Goal: Task Accomplishment & Management: Manage account settings

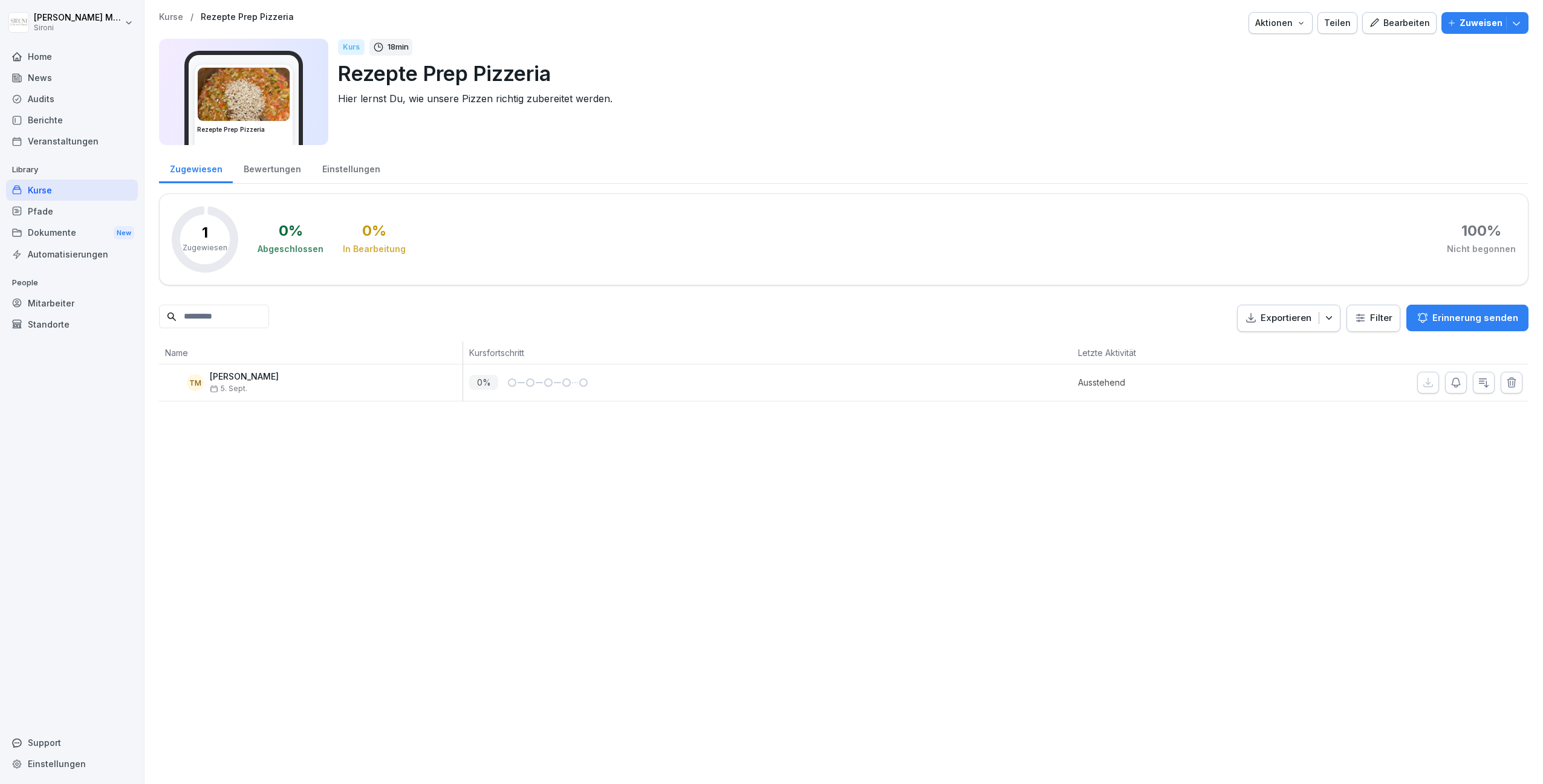
click at [1469, 25] on p "Zuweisen" at bounding box center [1481, 23] width 43 height 13
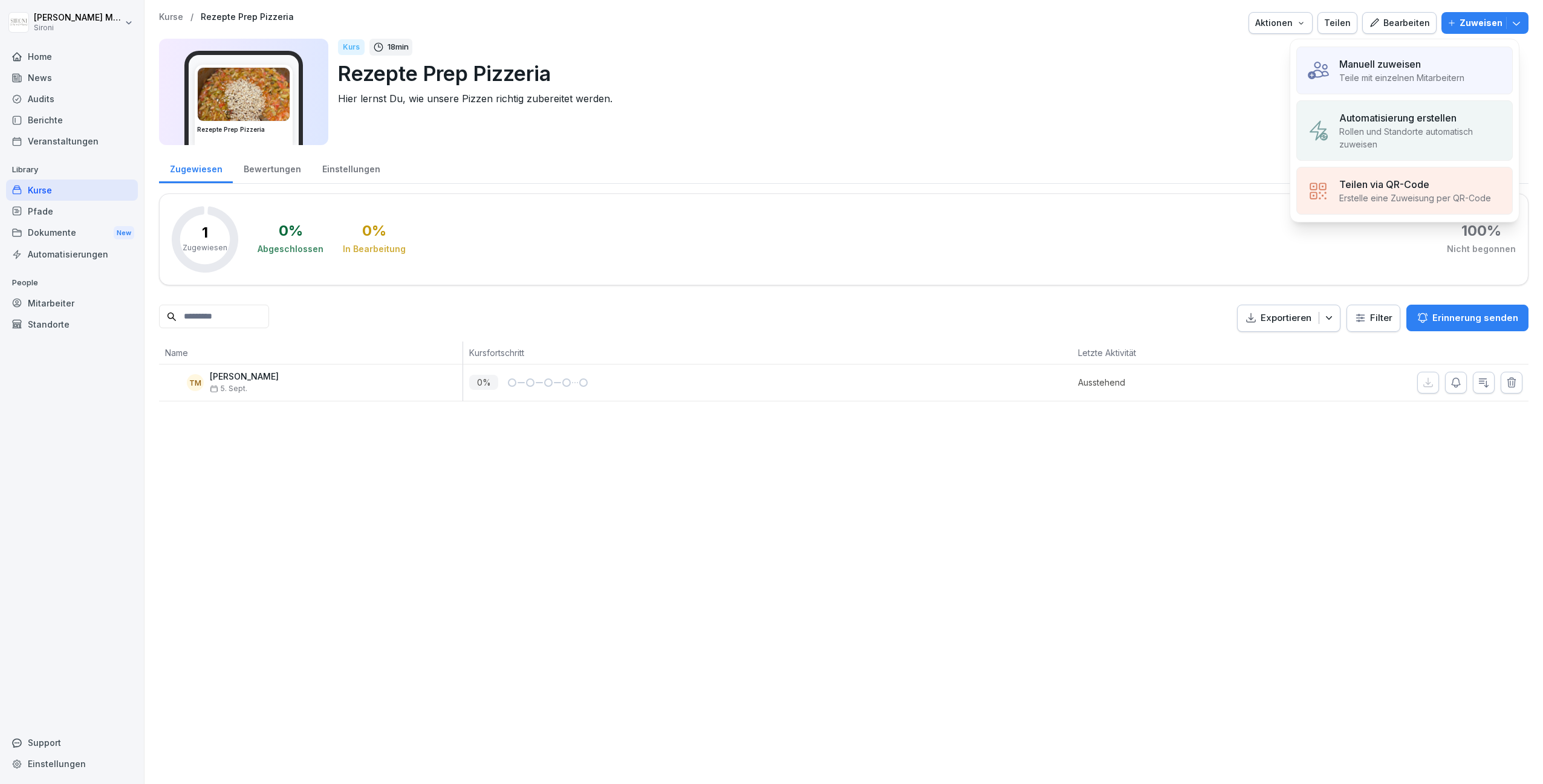
click at [1414, 82] on p "Teile mit einzelnen Mitarbeitern" at bounding box center [1401, 77] width 125 height 13
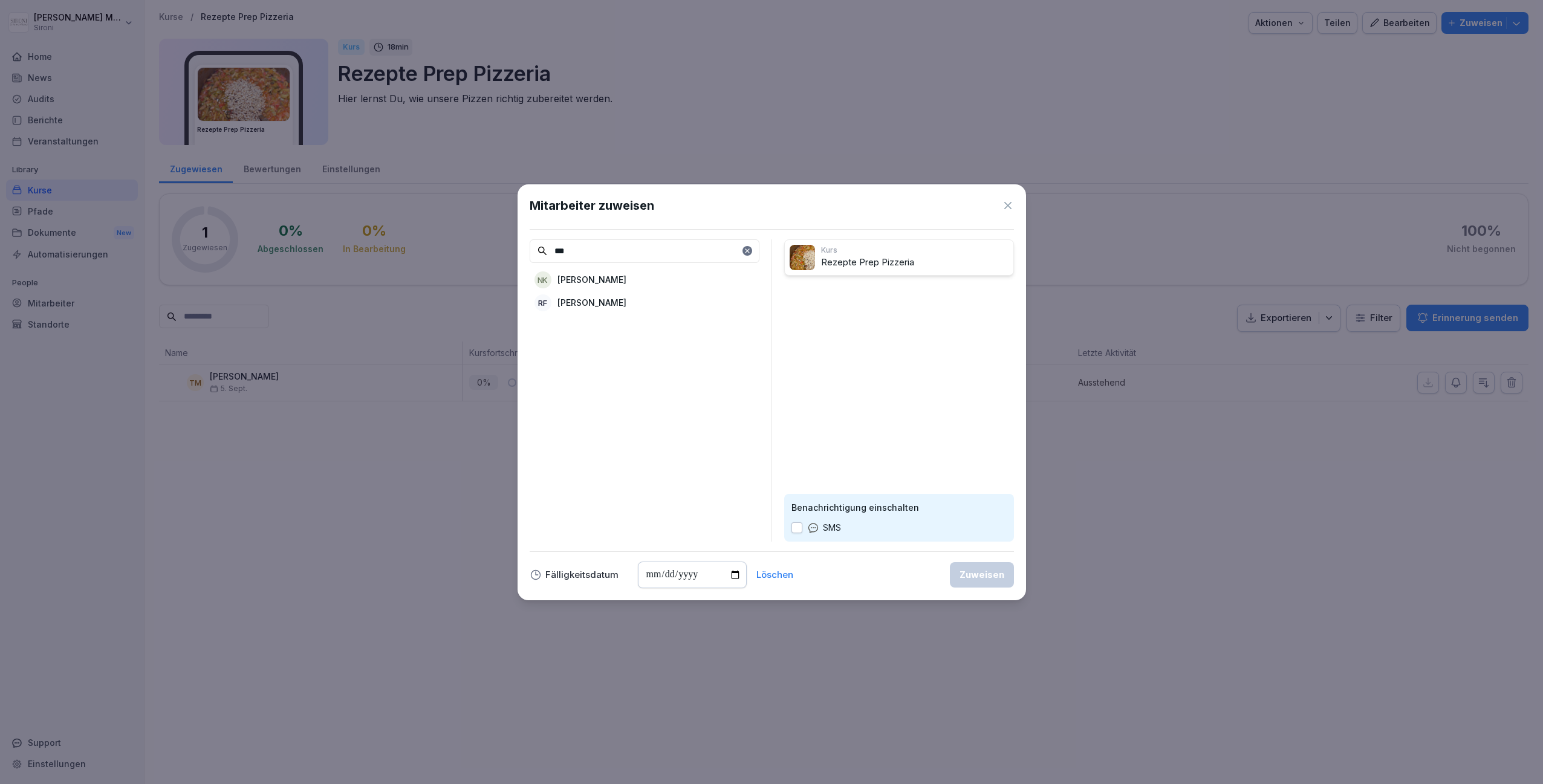
type input "***"
click at [589, 305] on p "Renato Furmiglieri" at bounding box center [592, 302] width 69 height 13
click at [851, 383] on div "Kurs Rezepte Prep Pizzeria RF Renato Furmiglieri Benachrichtigung einschalten S…" at bounding box center [899, 390] width 229 height 302
click at [847, 330] on div "Kurs Rezepte Prep Pizzeria RF Renato Furmiglieri Benachrichtigung einschalten S…" at bounding box center [899, 390] width 229 height 302
click at [832, 445] on div "Kurs Rezepte Prep Pizzeria RF Renato Furmiglieri Benachrichtigung einschalten S…" at bounding box center [899, 390] width 229 height 302
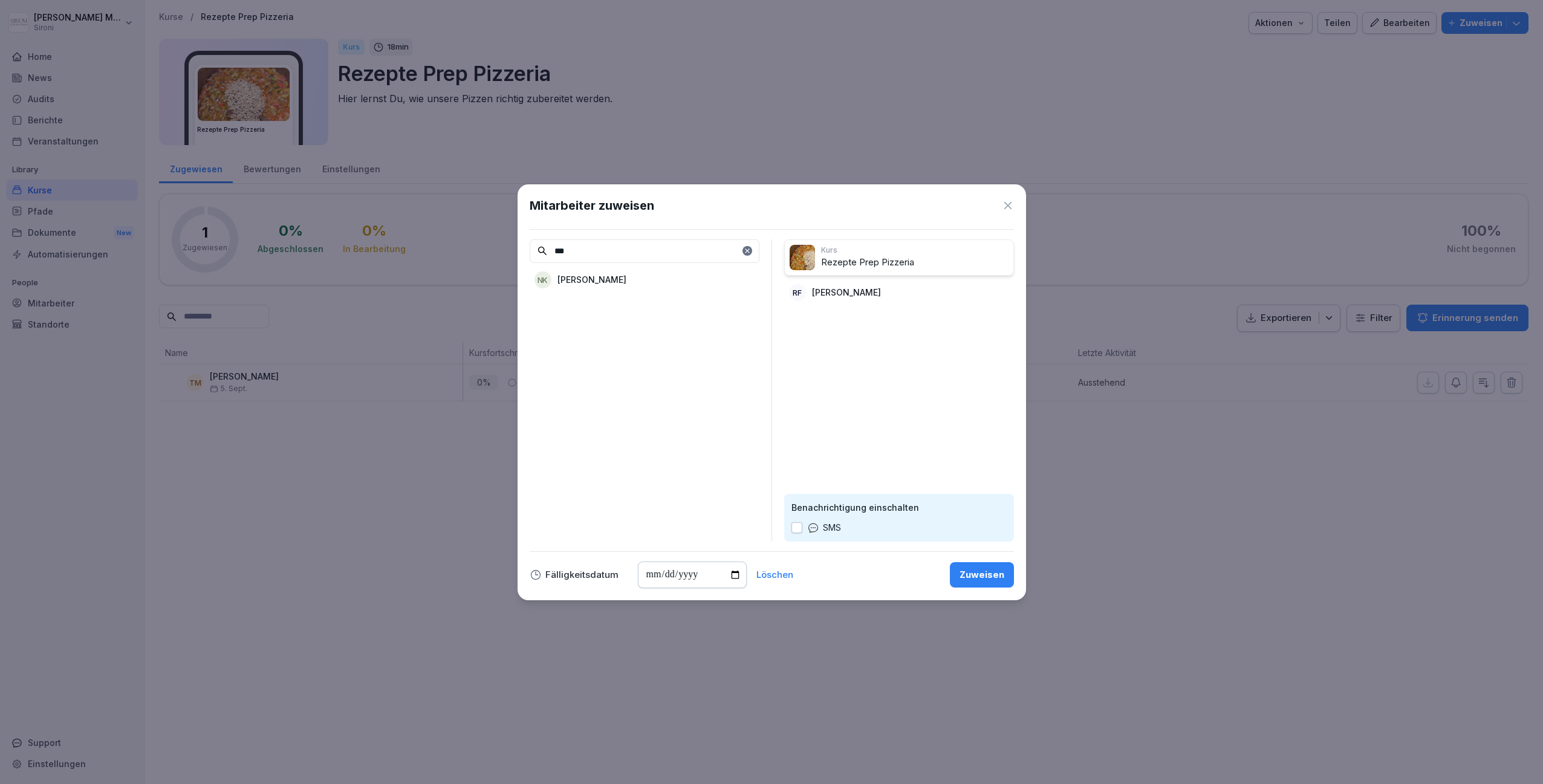
click at [969, 574] on div "Zuweisen" at bounding box center [982, 574] width 45 height 13
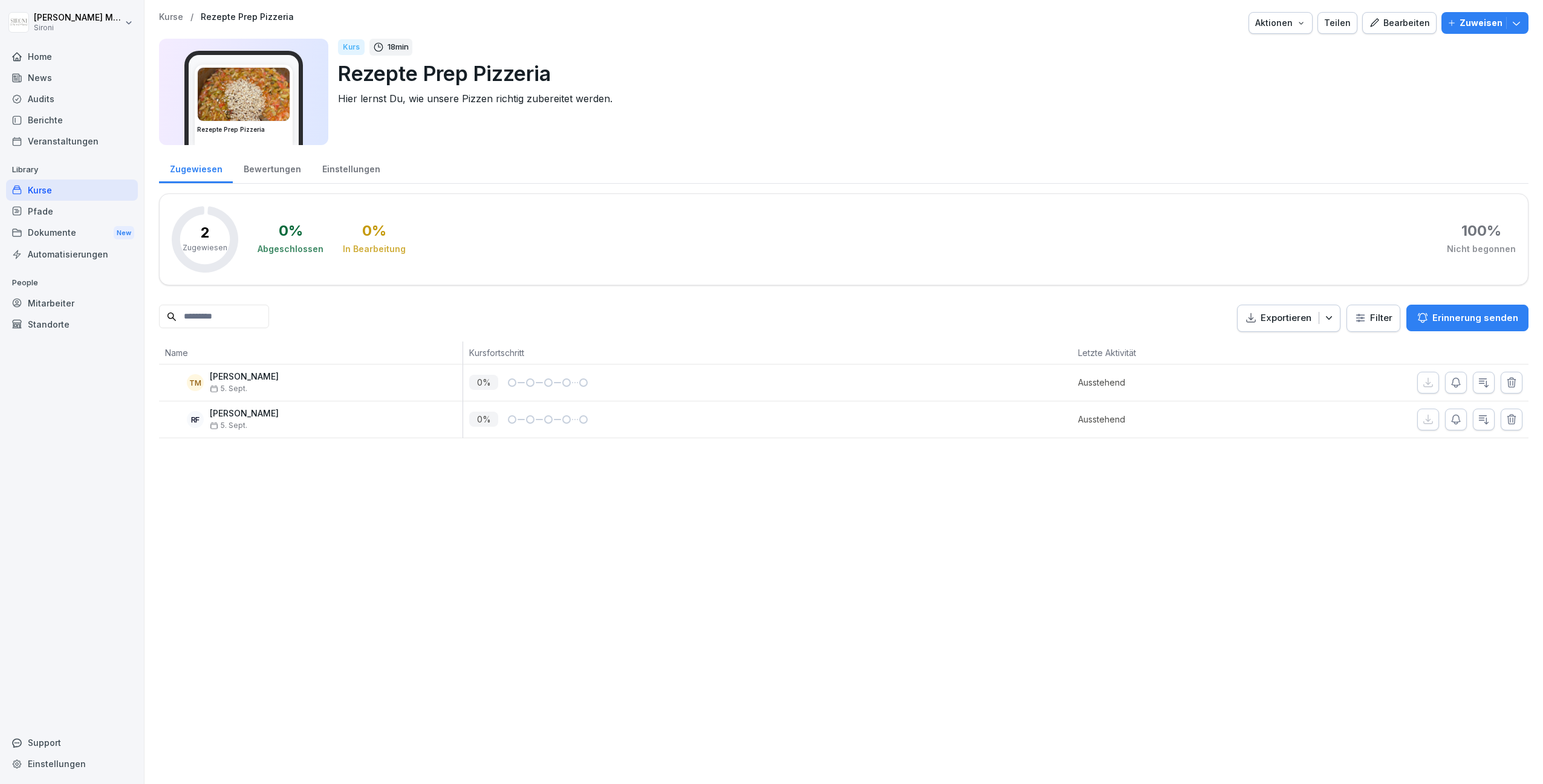
click at [46, 194] on div "Kurse" at bounding box center [71, 190] width 132 height 21
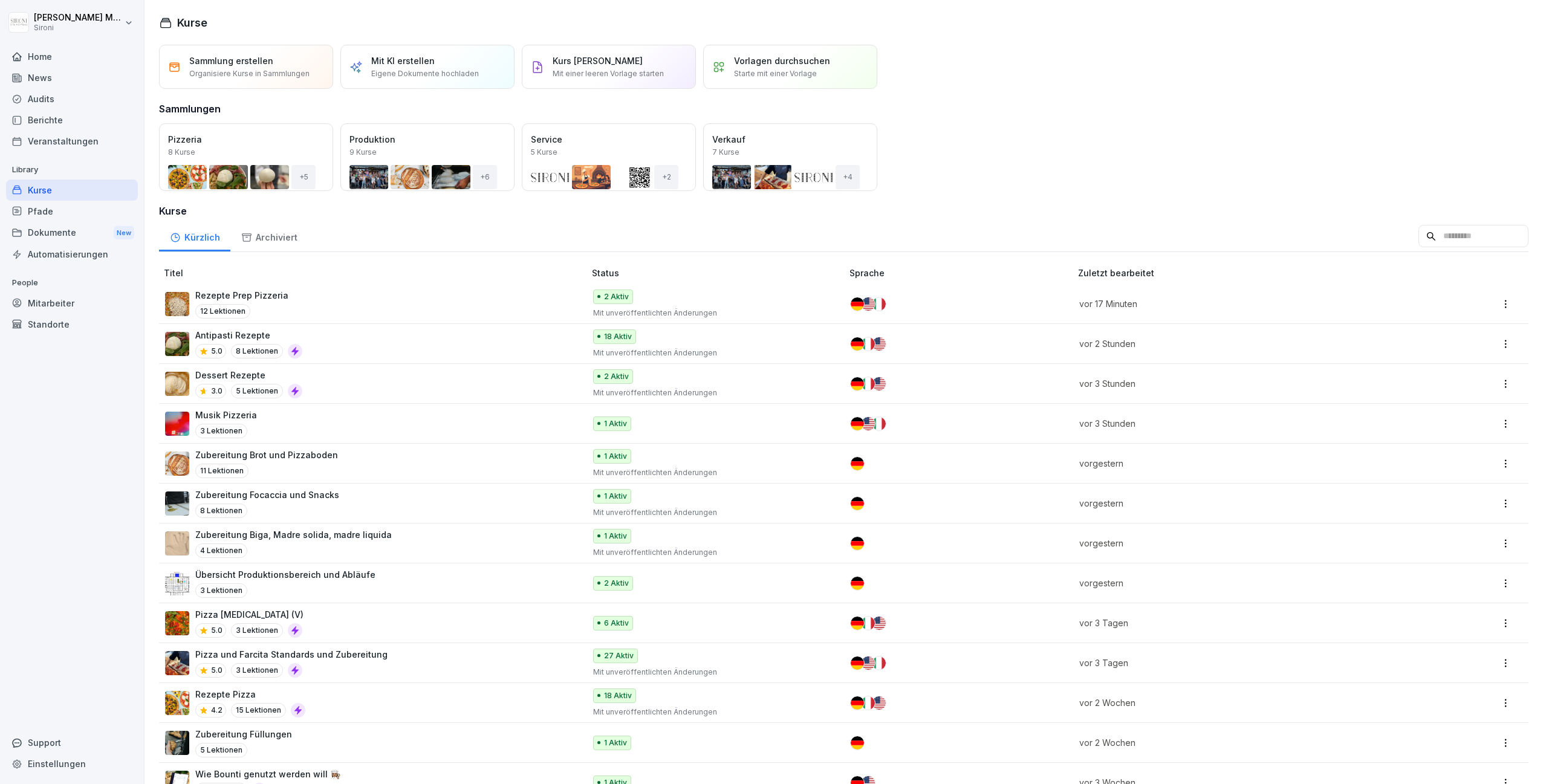
click at [283, 537] on p "Zubereitung Biga, Madre solida, madre liquida" at bounding box center [293, 534] width 196 height 13
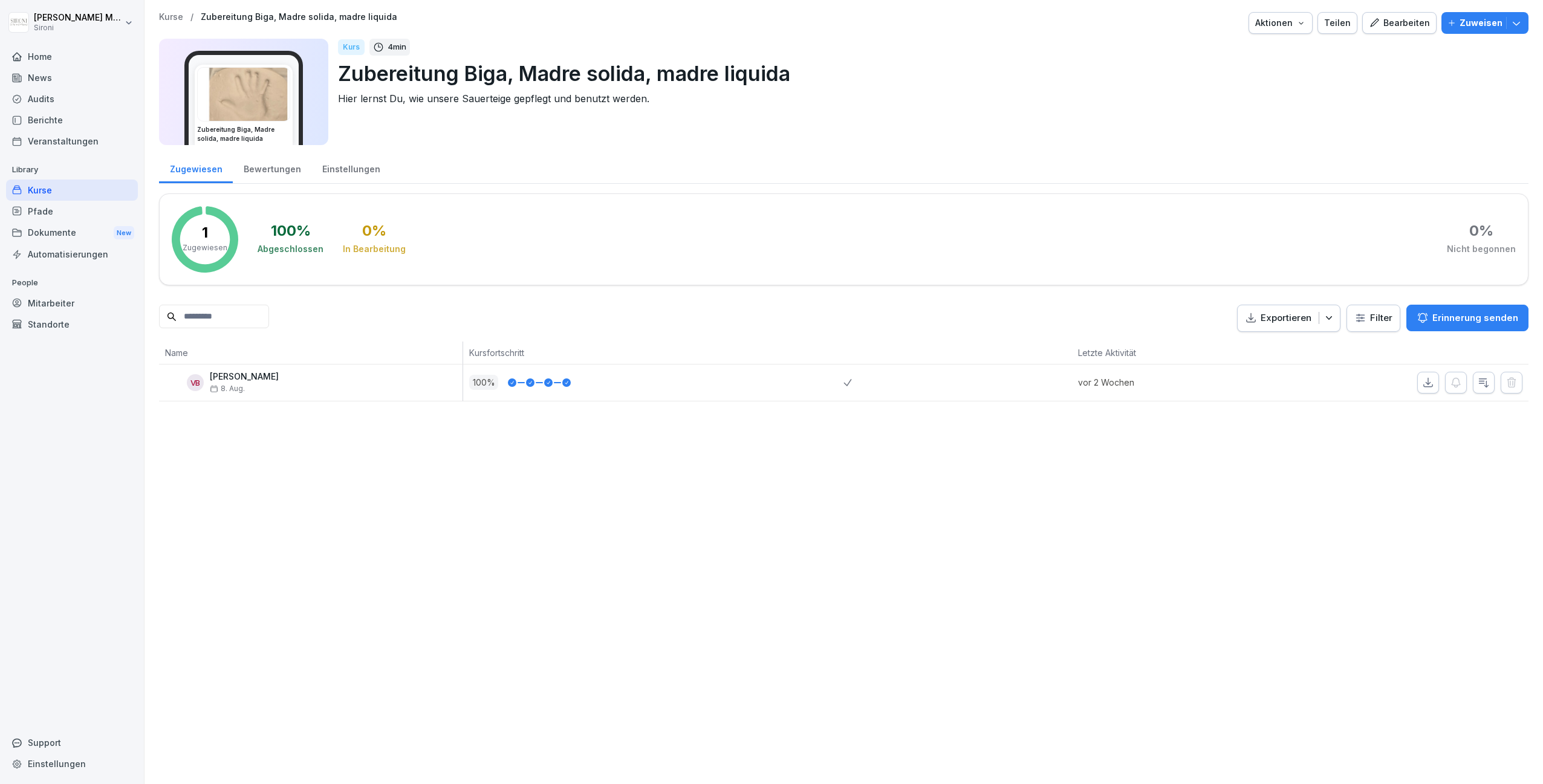
click at [1407, 17] on div "Bearbeiten" at bounding box center [1399, 23] width 61 height 13
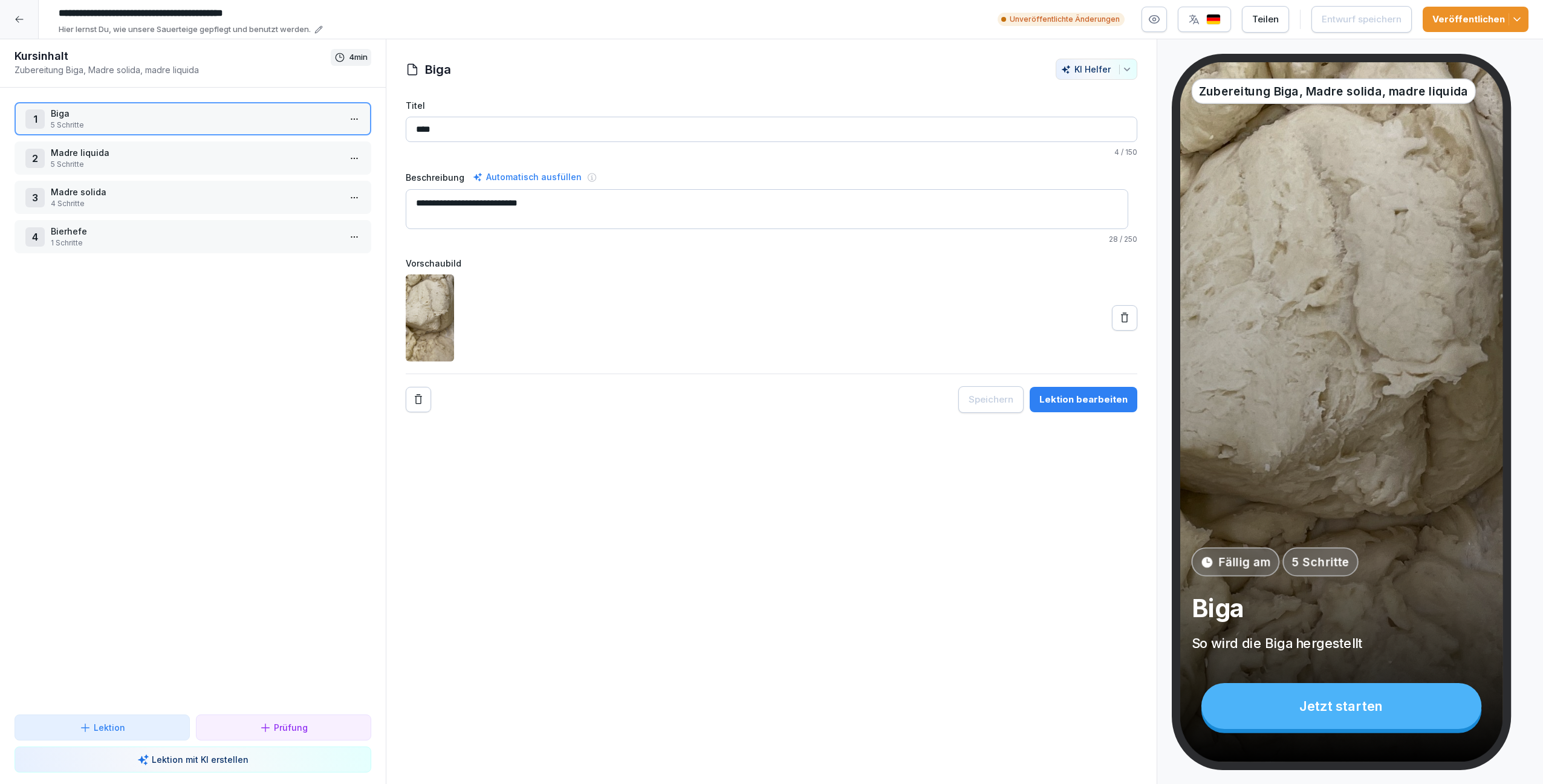
click at [194, 145] on div "2 Madre liquida 5 Schritte" at bounding box center [192, 158] width 356 height 33
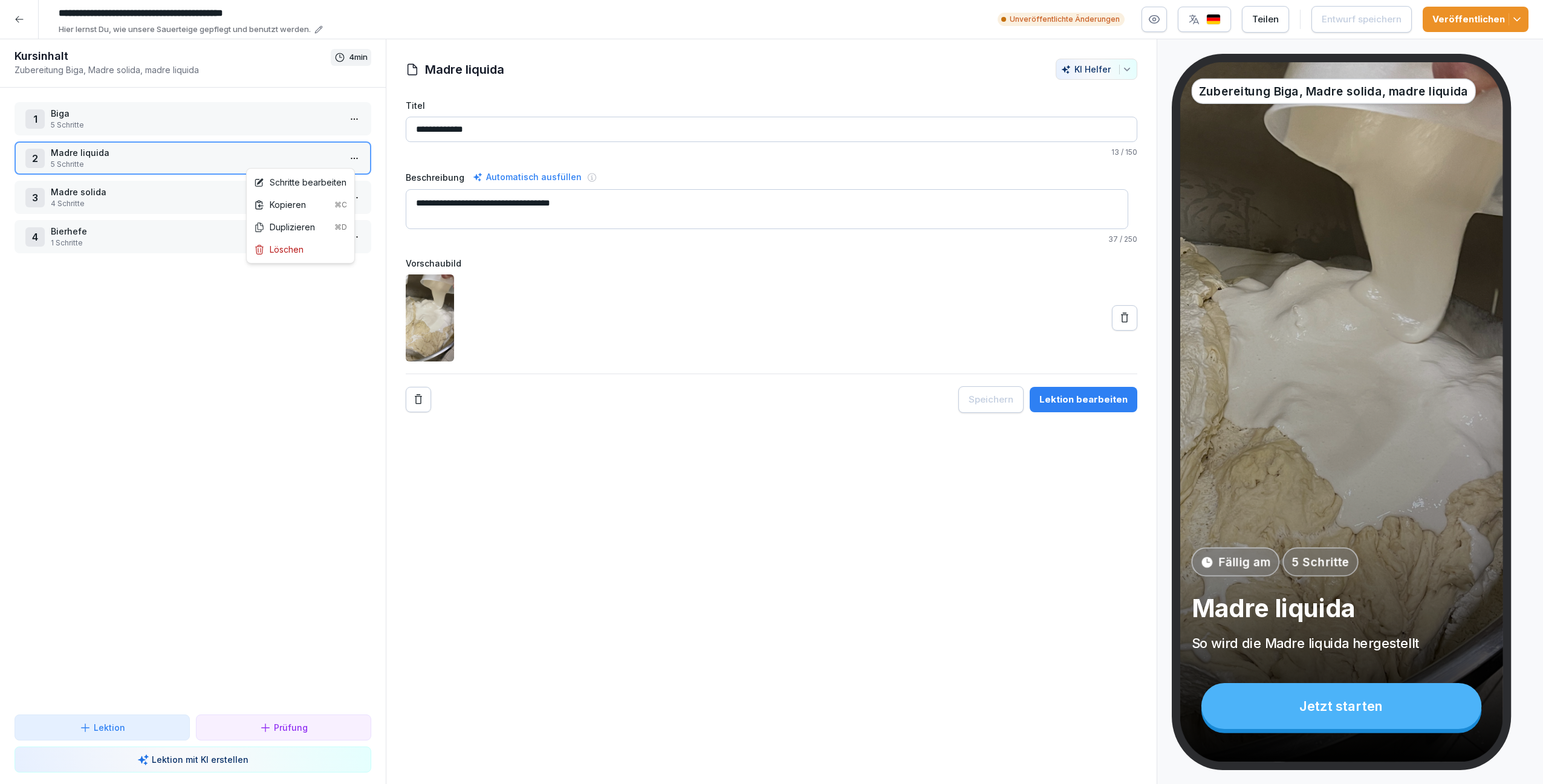
click at [354, 156] on html "**********" at bounding box center [771, 392] width 1543 height 784
click at [315, 181] on div "Schritte bearbeiten" at bounding box center [300, 182] width 93 height 13
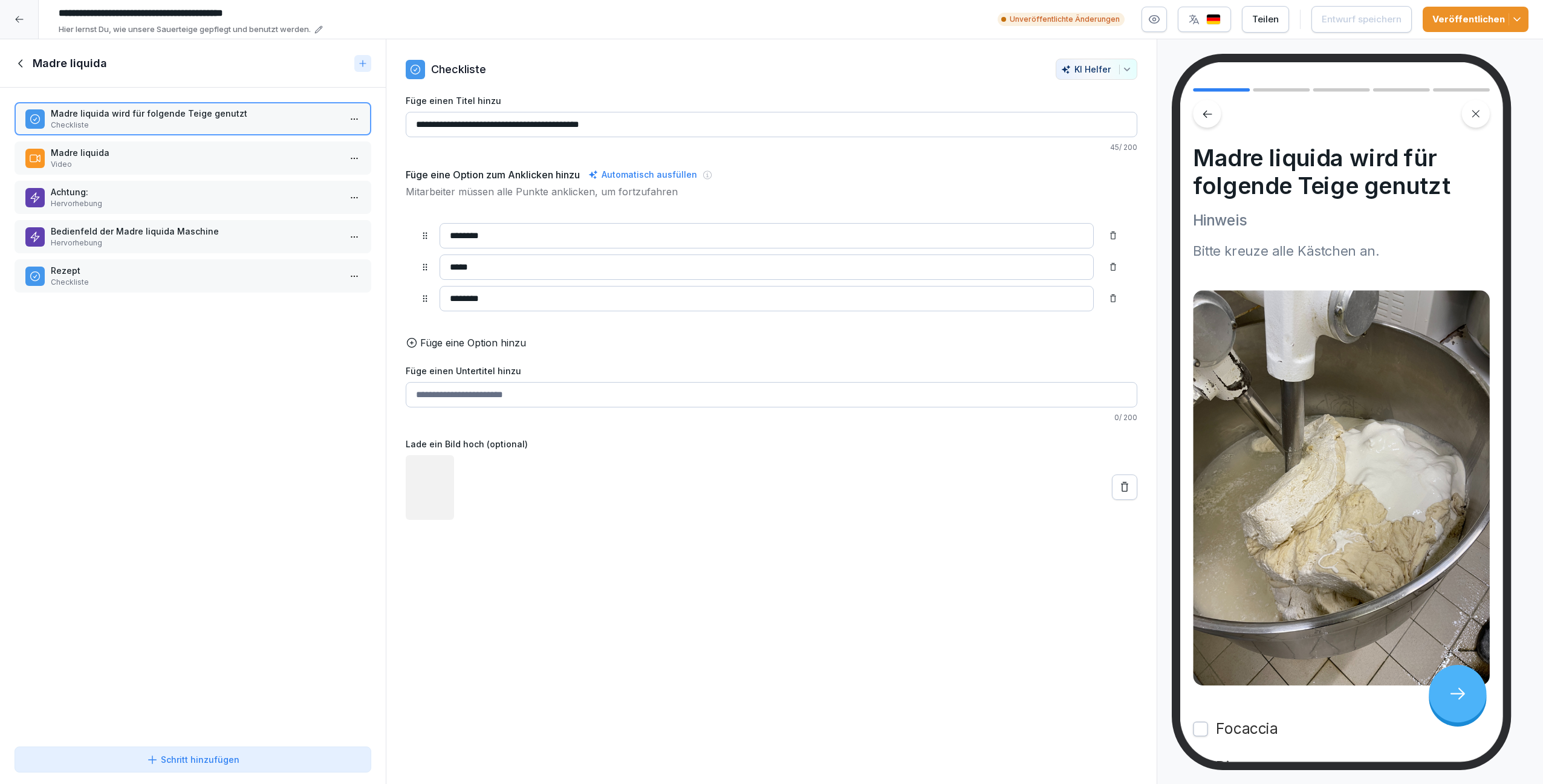
drag, startPoint x: 222, startPoint y: 156, endPoint x: 199, endPoint y: 169, distance: 26.4
click at [222, 155] on p "Madre liquida" at bounding box center [195, 152] width 289 height 13
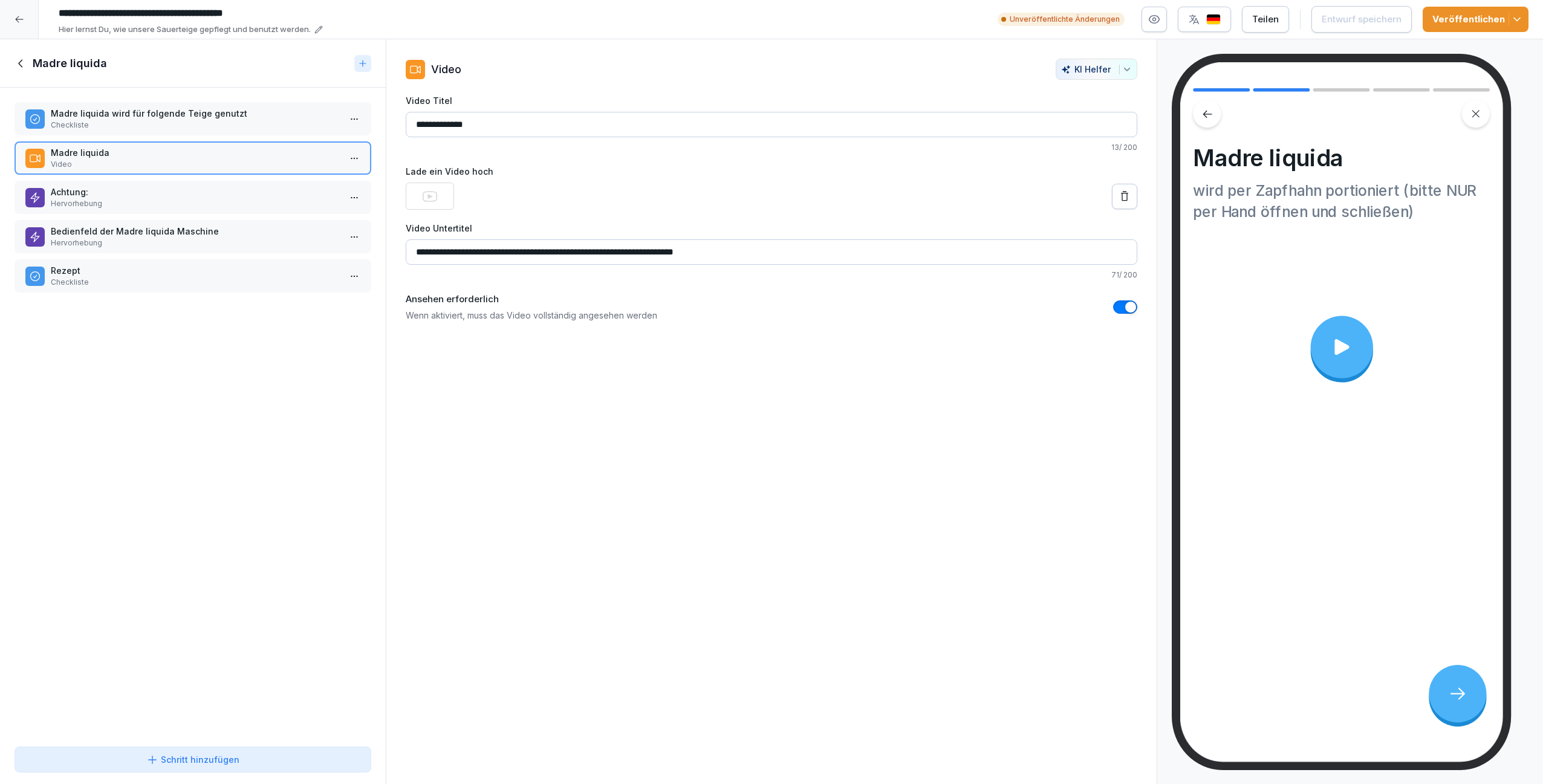
click at [182, 189] on p "Achtung:" at bounding box center [195, 192] width 289 height 13
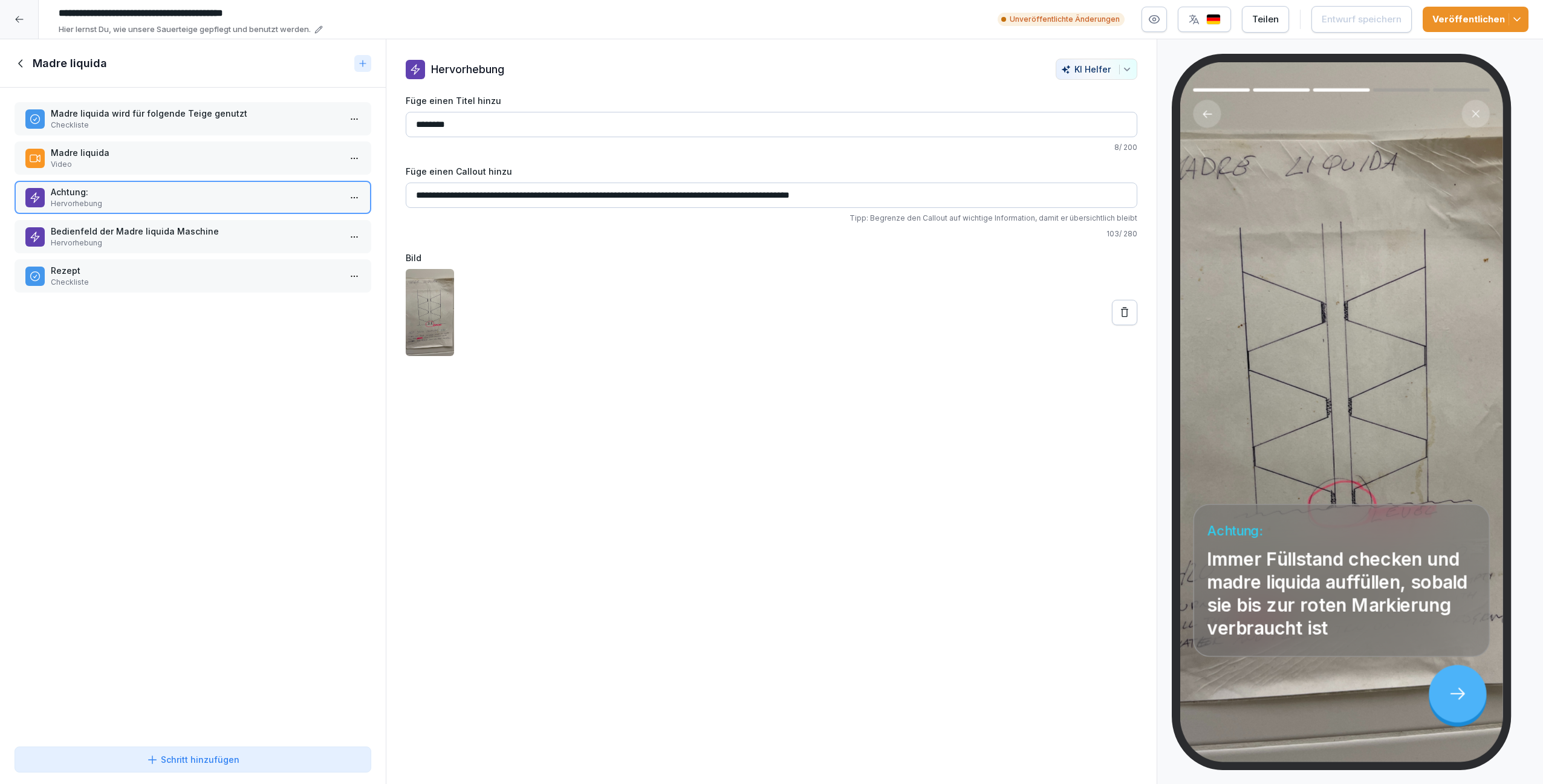
click at [194, 225] on p "Bedienfeld der Madre liquida Maschine" at bounding box center [195, 231] width 289 height 13
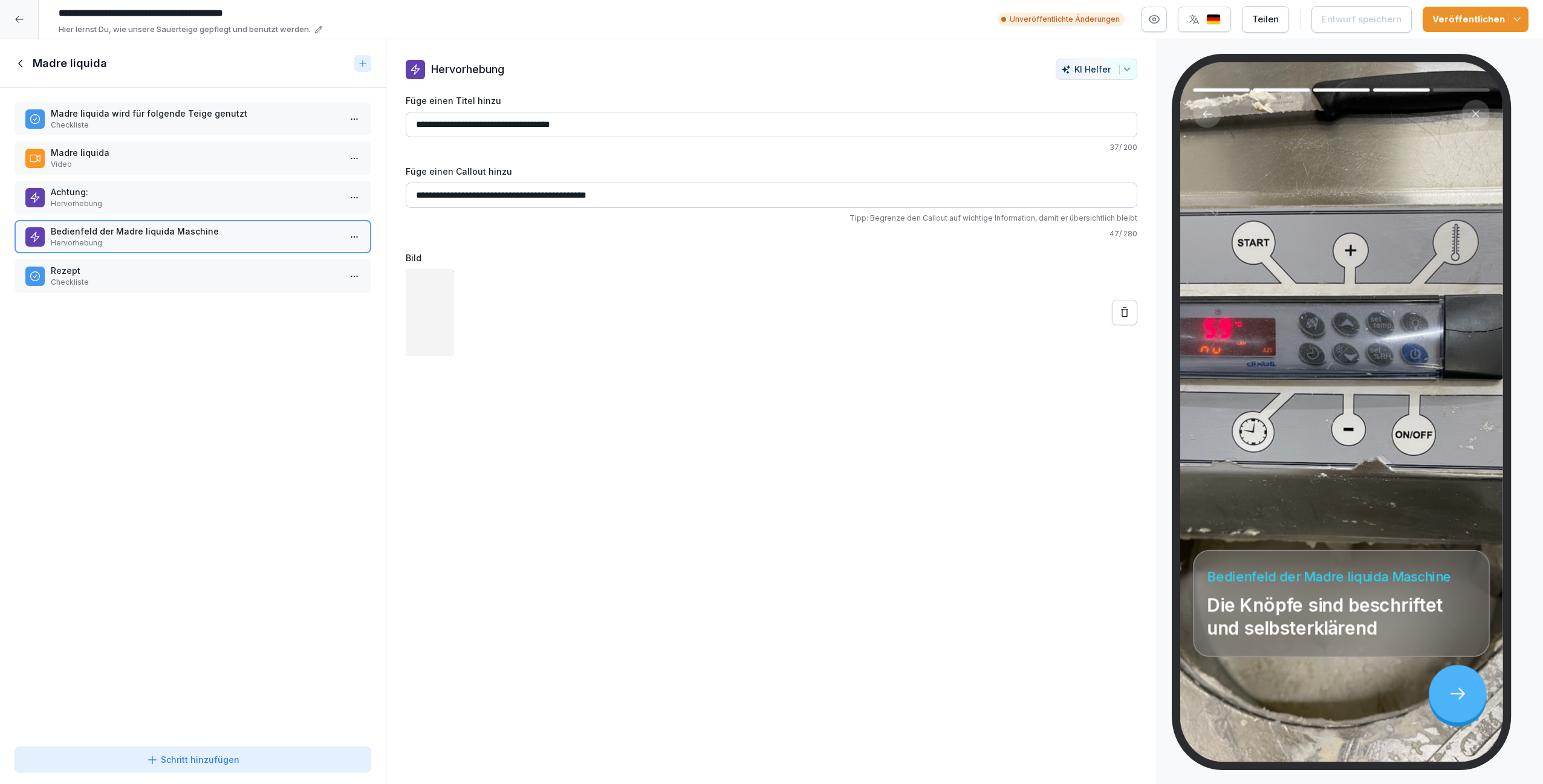
click at [196, 260] on div "Rezept Checkliste" at bounding box center [192, 276] width 356 height 33
